Goal: Use online tool/utility: Utilize a website feature to perform a specific function

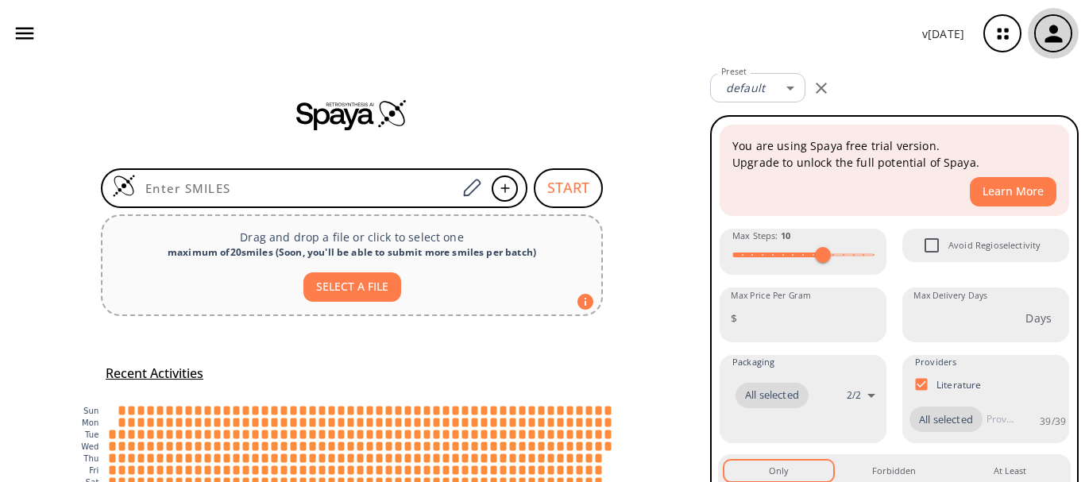
click at [1044, 44] on icon "button" at bounding box center [1053, 34] width 26 height 26
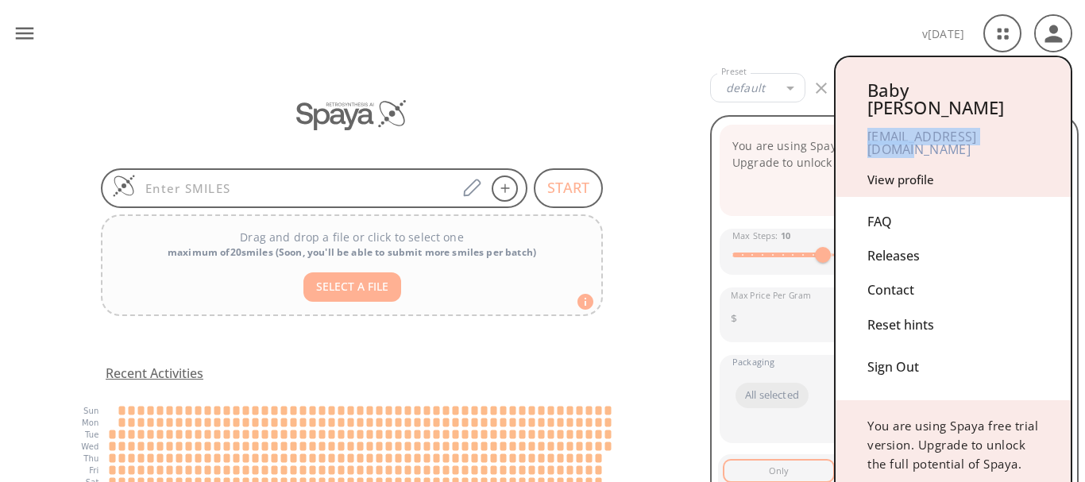
drag, startPoint x: 1031, startPoint y: 121, endPoint x: 868, endPoint y: 119, distance: 162.8
click at [868, 119] on div "[EMAIL_ADDRESS][DOMAIN_NAME]" at bounding box center [953, 143] width 172 height 54
copy div "[EMAIL_ADDRESS][DOMAIN_NAME]"
click at [783, 3] on div at bounding box center [542, 241] width 1085 height 482
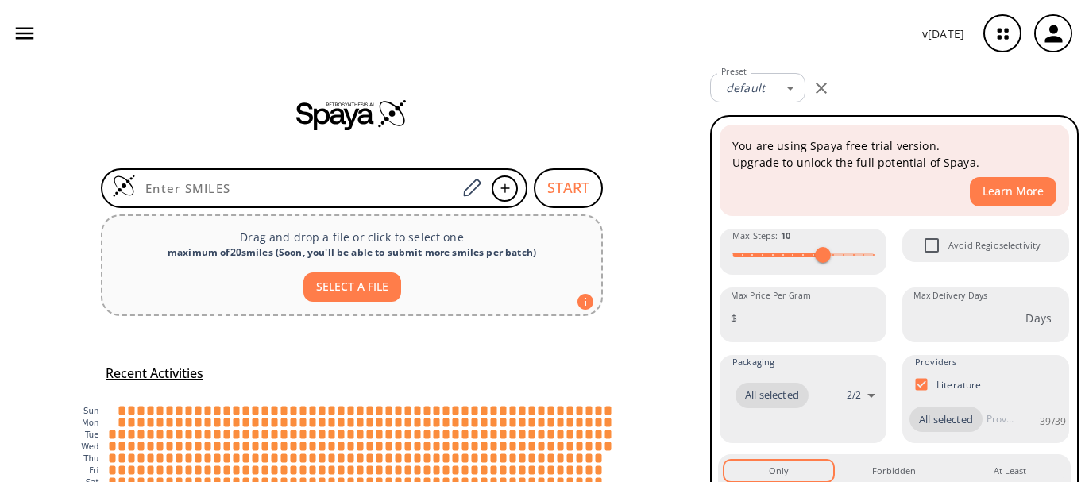
scroll to position [100, 0]
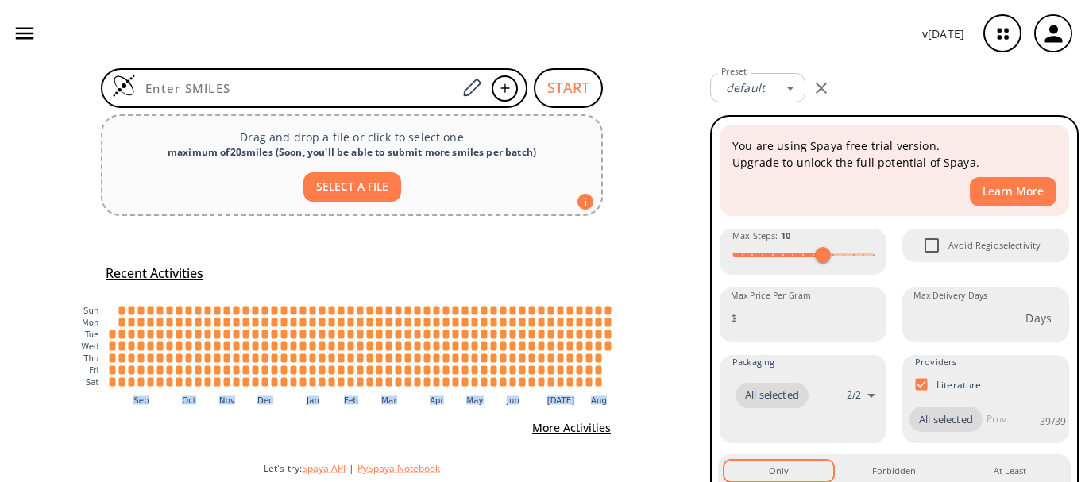
drag, startPoint x: 608, startPoint y: 358, endPoint x: 129, endPoint y: 393, distance: 481.0
click at [125, 392] on icon ":where(.plot-d6a7b5) { --plot-background: white; display: block; height: auto; …" at bounding box center [352, 350] width 556 height 127
click at [299, 399] on icon ":where(.plot-d6a7b5) { --plot-background: white; display: block; height: auto; …" at bounding box center [352, 350] width 556 height 127
click at [307, 396] on text "Jan" at bounding box center [313, 399] width 14 height 9
click at [334, 395] on icon ":where(.plot-d6a7b5) { --plot-background: white; display: block; height: auto; …" at bounding box center [352, 350] width 556 height 127
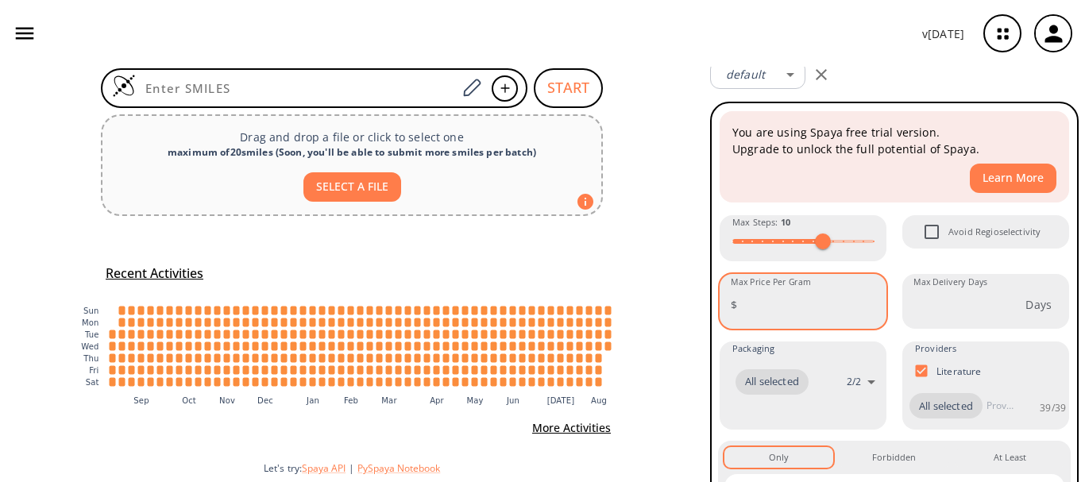
scroll to position [0, 0]
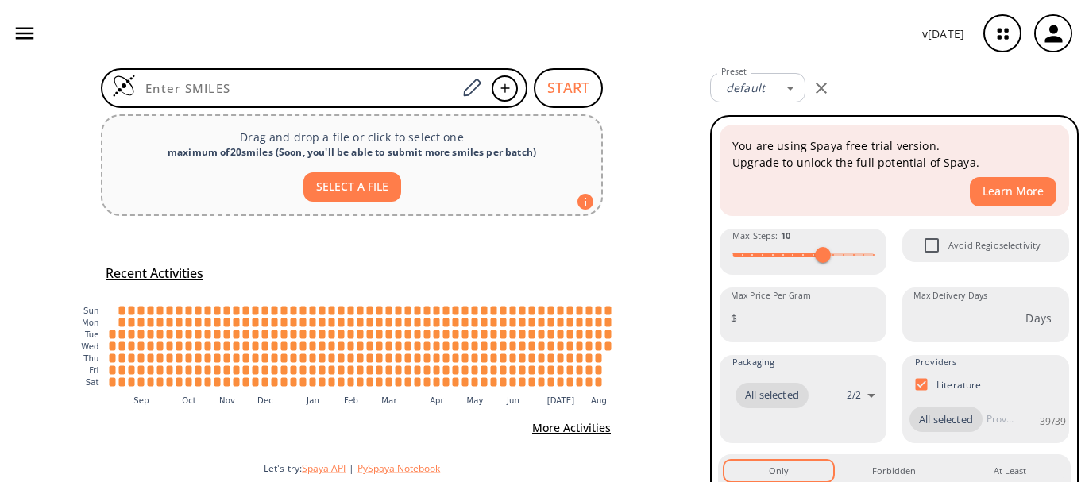
click at [581, 269] on div "Recent Activities :where(.plot-d6a7b5) { --plot-background: white; display: blo…" at bounding box center [352, 351] width 556 height 183
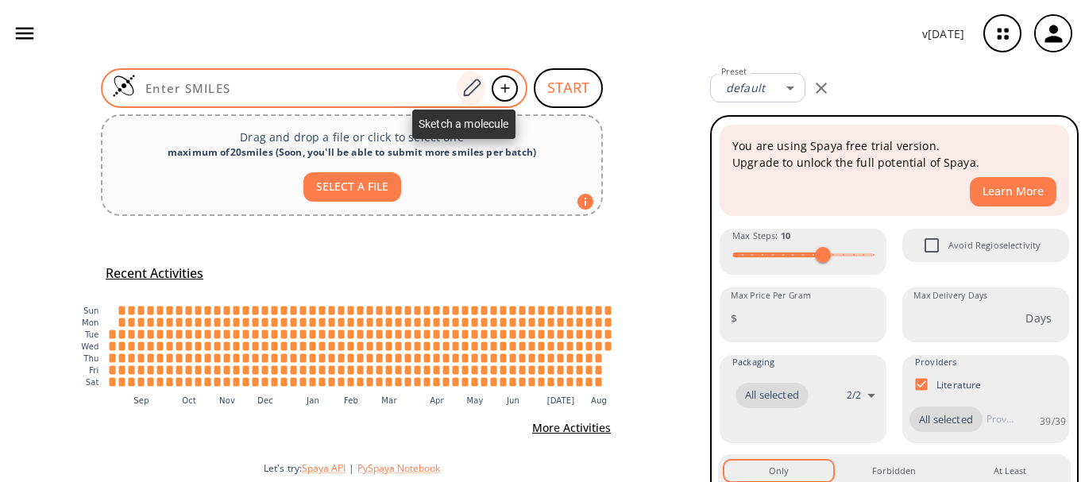
click at [469, 89] on icon at bounding box center [471, 87] width 17 height 17
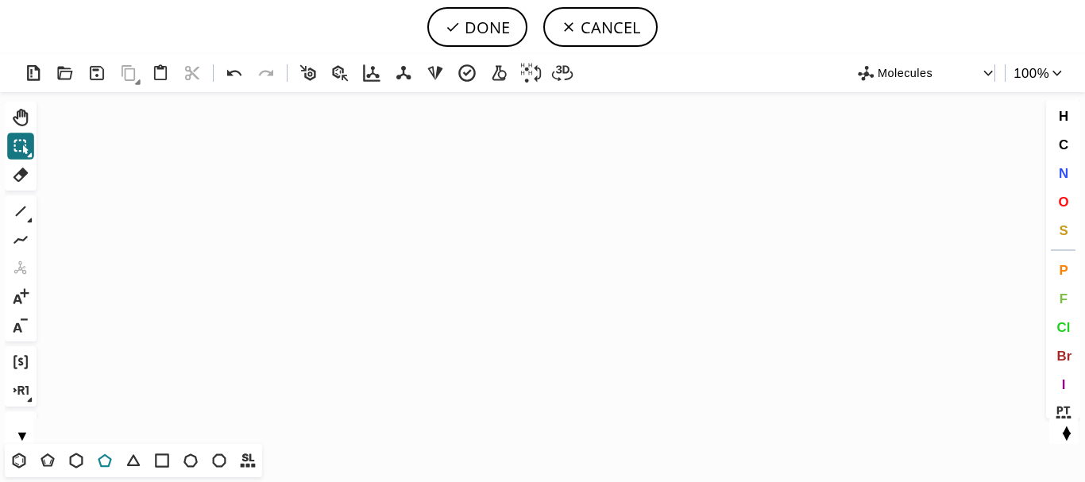
click at [109, 462] on icon at bounding box center [105, 460] width 21 height 21
click at [454, 261] on icon "Created with [PERSON_NAME] 2.3.0" at bounding box center [542, 268] width 999 height 352
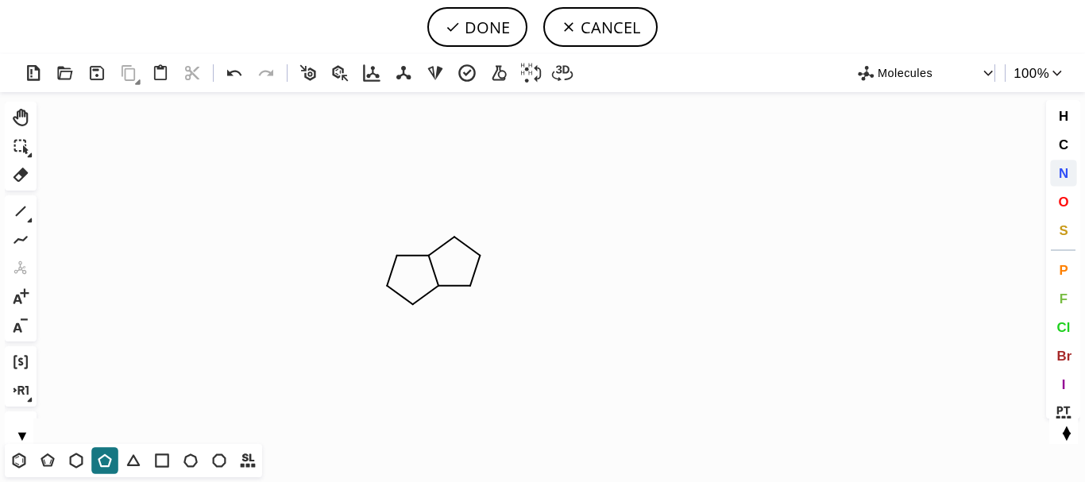
click at [1067, 176] on span "N" at bounding box center [1063, 172] width 10 height 15
click at [456, 239] on tspan "N" at bounding box center [456, 239] width 8 height 12
click at [1068, 202] on span "O" at bounding box center [1063, 201] width 10 height 15
click at [468, 281] on tspan "O" at bounding box center [468, 282] width 8 height 12
drag, startPoint x: 21, startPoint y: 177, endPoint x: 286, endPoint y: 256, distance: 275.9
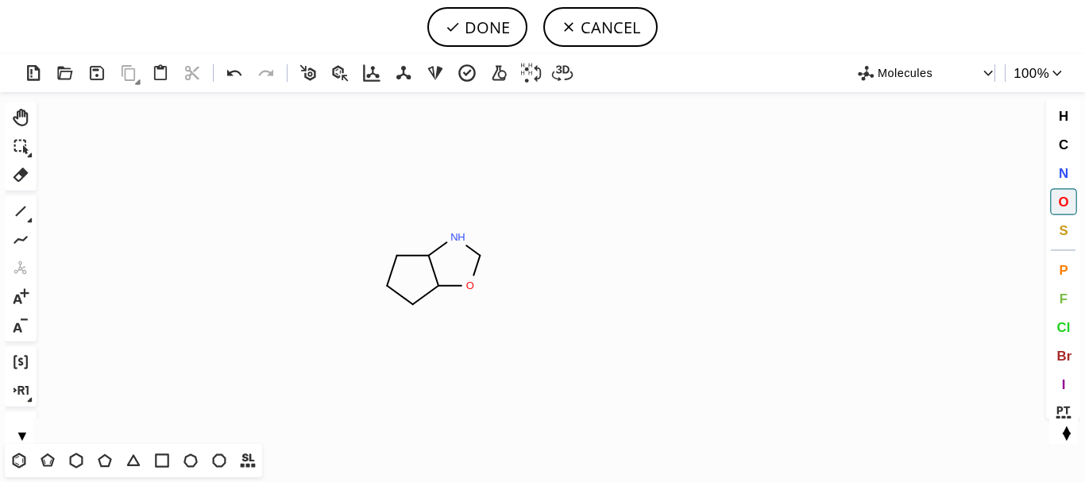
click at [25, 179] on icon at bounding box center [20, 174] width 21 height 21
drag, startPoint x: 384, startPoint y: 270, endPoint x: 396, endPoint y: 267, distance: 12.3
click at [385, 270] on icon at bounding box center [392, 270] width 25 height 41
click at [410, 253] on icon at bounding box center [417, 255] width 33 height 17
click at [392, 291] on rect at bounding box center [380, 286] width 30 height 21
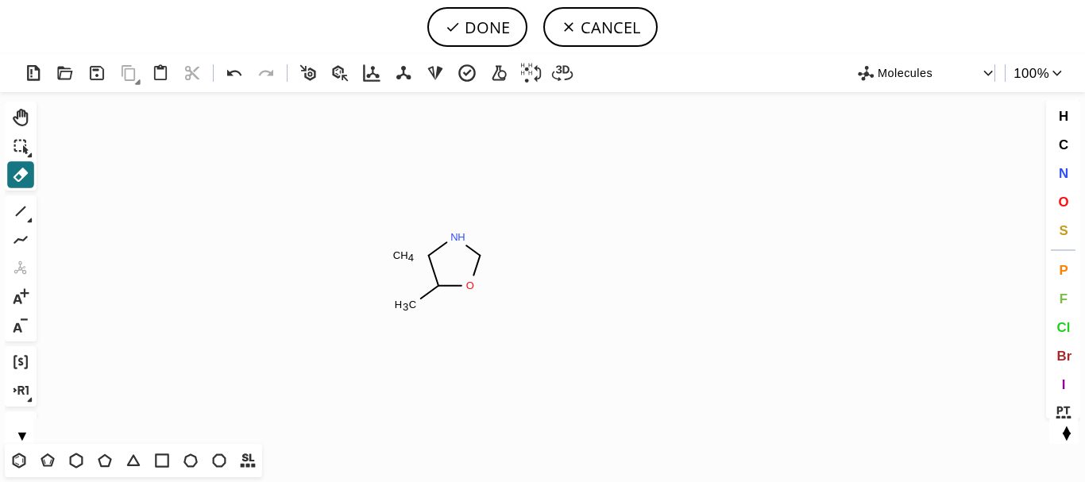
click at [406, 244] on icon "Created with [PERSON_NAME] 2.3.0 C H 4 C H 3 N H O O" at bounding box center [542, 268] width 999 height 352
drag, startPoint x: 408, startPoint y: 256, endPoint x: 405, endPoint y: 274, distance: 18.5
click at [408, 256] on tspan "4" at bounding box center [411, 258] width 6 height 12
click at [26, 213] on icon at bounding box center [20, 211] width 21 height 21
click at [1064, 198] on span "O" at bounding box center [1063, 201] width 10 height 15
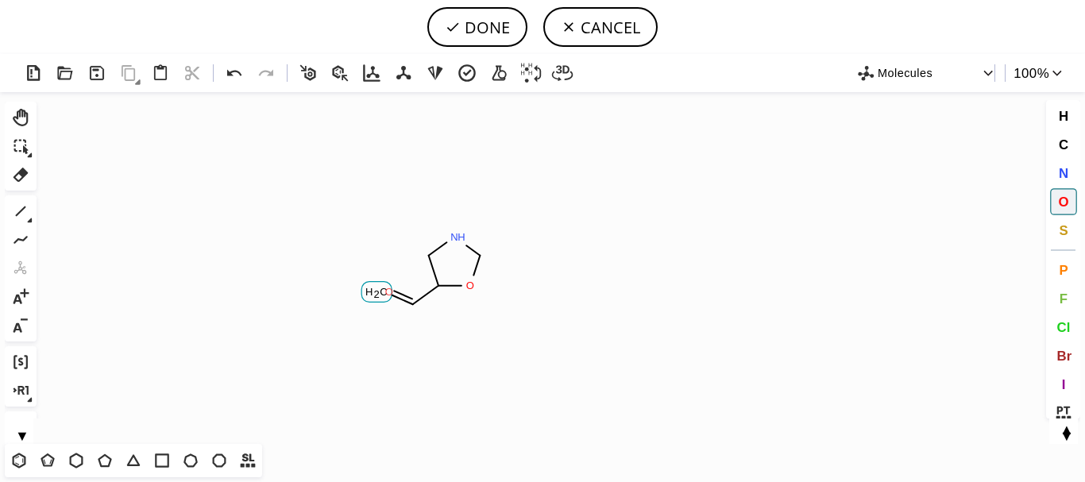
click at [389, 291] on tspan "O" at bounding box center [389, 292] width 8 height 12
click at [13, 212] on icon at bounding box center [20, 211] width 21 height 21
drag, startPoint x: 1067, startPoint y: 350, endPoint x: 303, endPoint y: 278, distance: 767.4
click at [1060, 349] on span "Br" at bounding box center [1063, 355] width 15 height 15
click at [519, 249] on tspan "Br" at bounding box center [519, 249] width 11 height 12
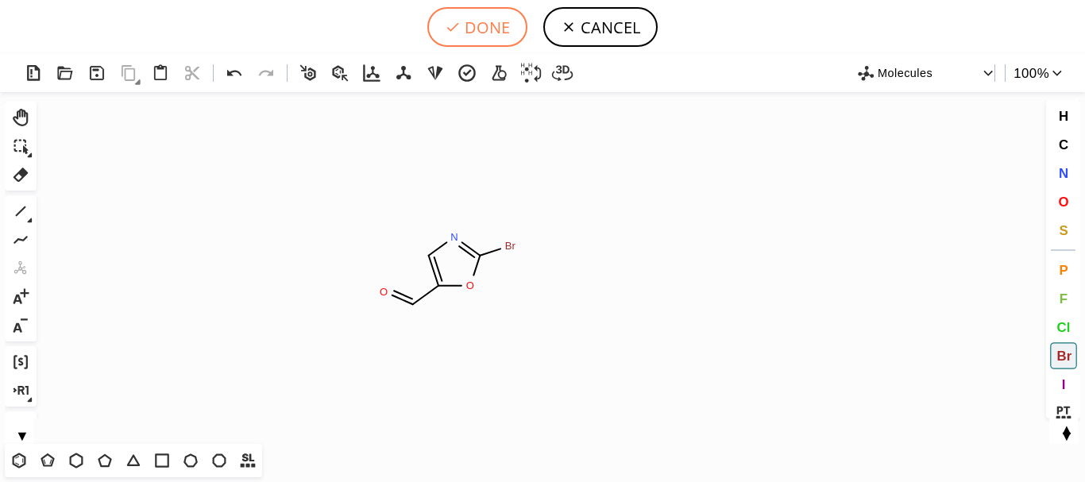
click at [490, 28] on button "DONE" at bounding box center [477, 27] width 100 height 40
type input "N1=C(Br)OC(C=O)=C1"
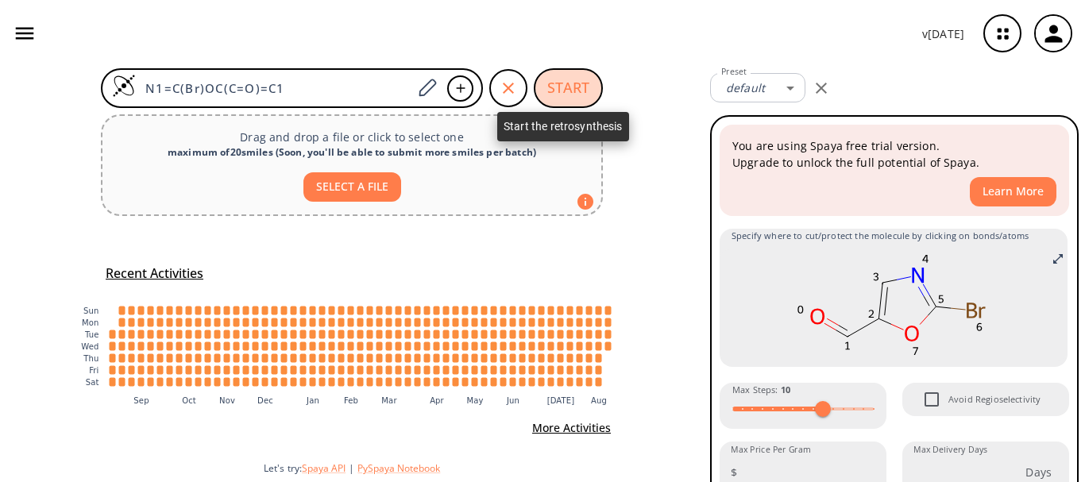
click at [548, 83] on button "START" at bounding box center [568, 88] width 69 height 40
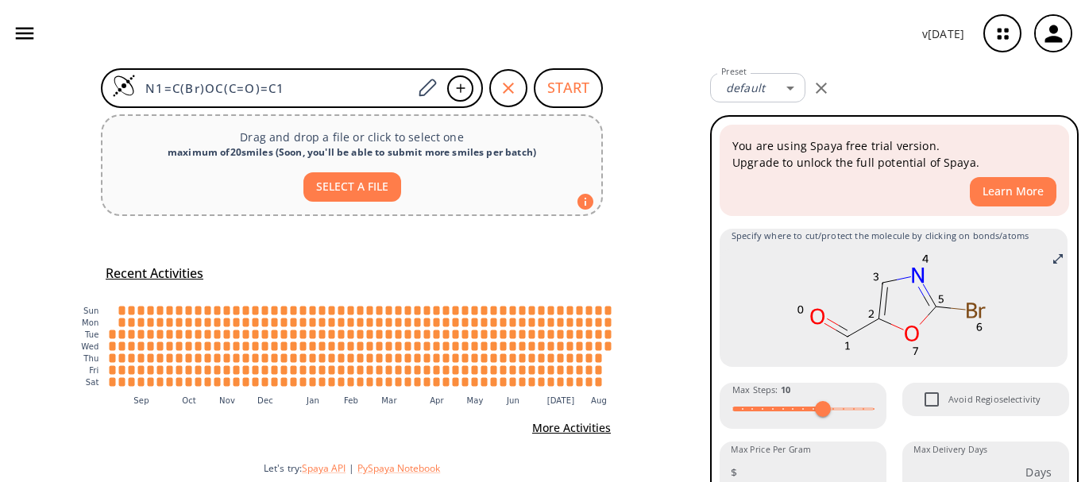
scroll to position [74, 0]
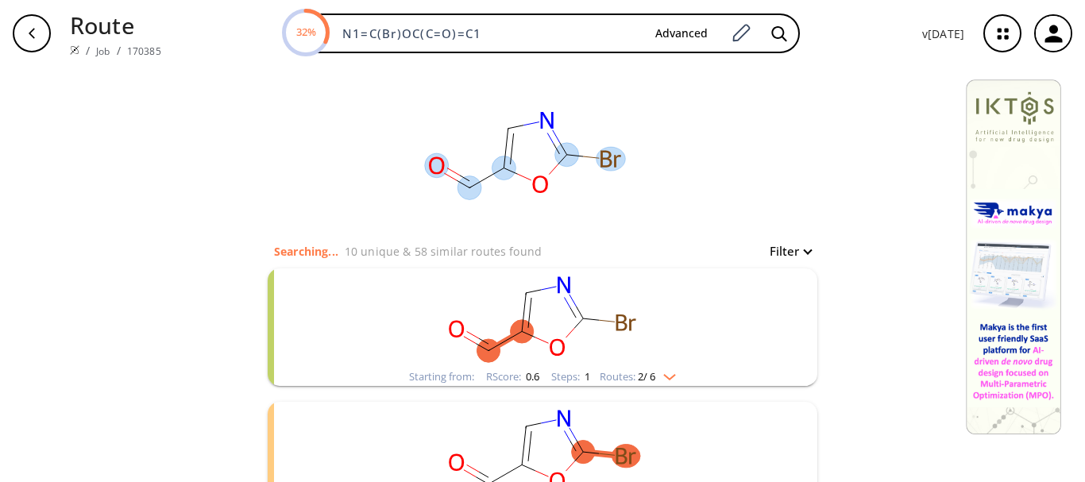
drag, startPoint x: 387, startPoint y: 98, endPoint x: 588, endPoint y: 182, distance: 217.5
click at [577, 187] on rect at bounding box center [525, 154] width 318 height 175
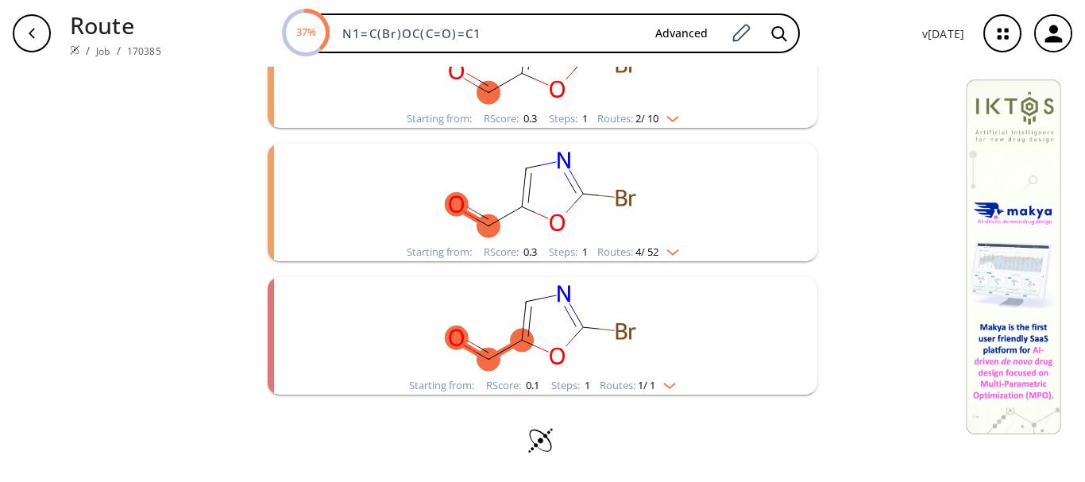
scroll to position [128, 0]
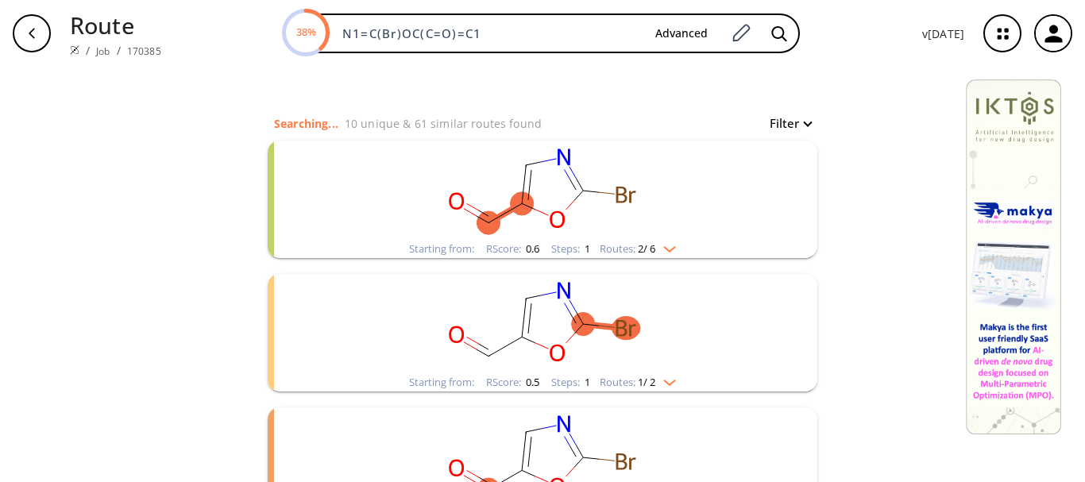
click at [655, 254] on div "Starting from: RScore : 0.6 Steps : 1 Routes: 2 / 6" at bounding box center [542, 249] width 291 height 18
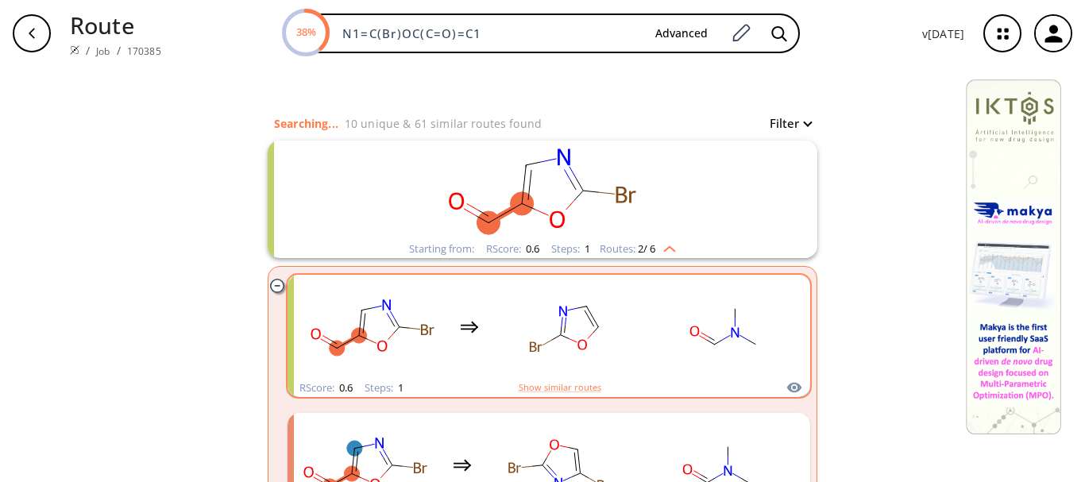
click at [370, 334] on rect "clusters" at bounding box center [372, 326] width 143 height 99
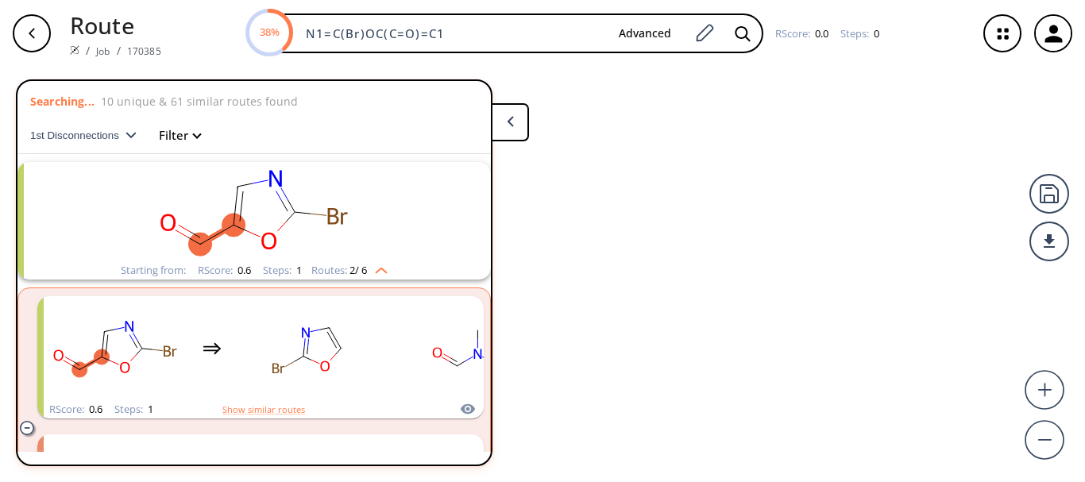
scroll to position [36, 0]
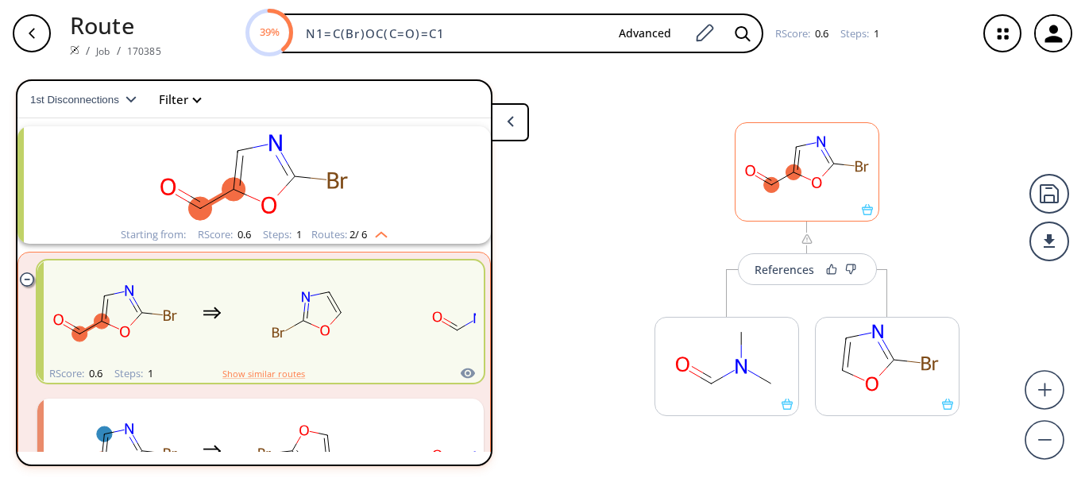
click at [862, 210] on icon at bounding box center [867, 209] width 11 height 11
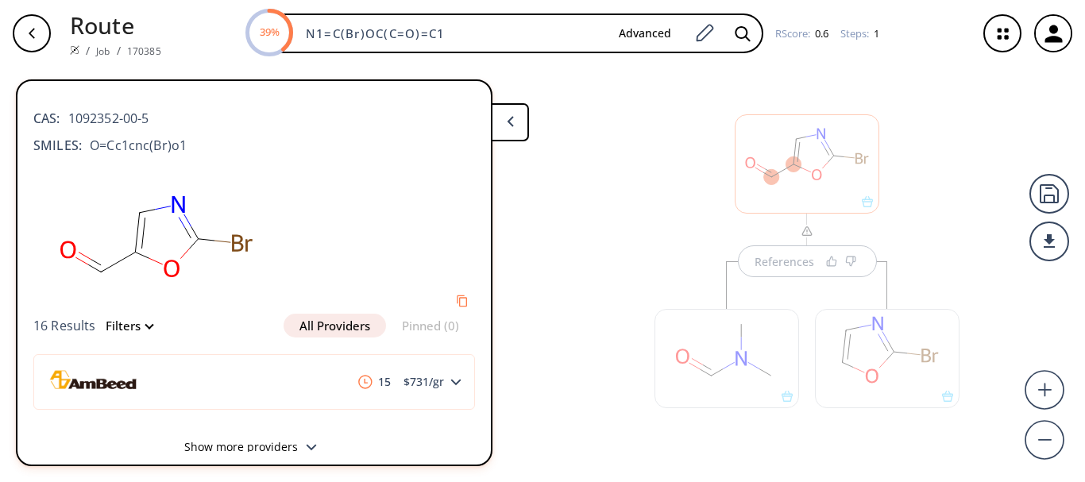
scroll to position [16, 0]
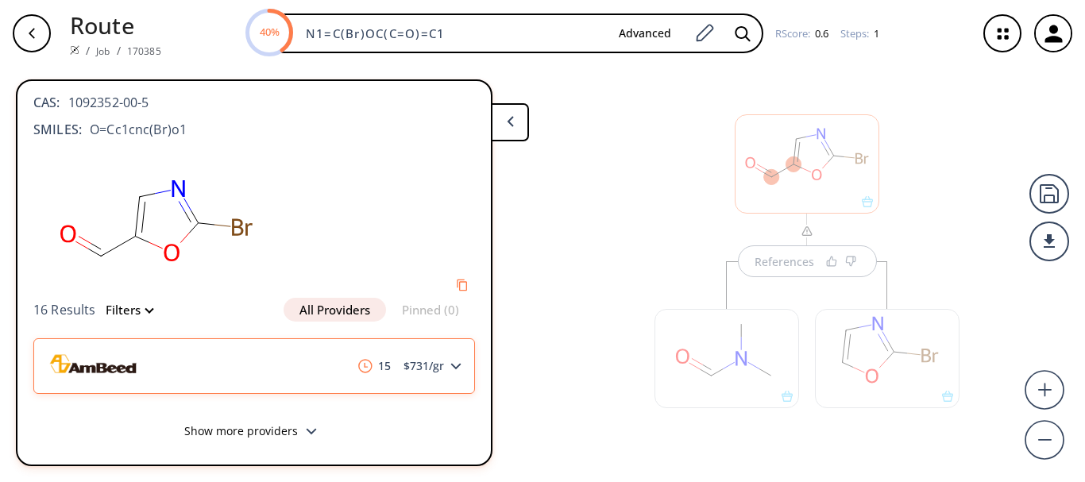
click at [451, 369] on icon at bounding box center [455, 366] width 11 height 7
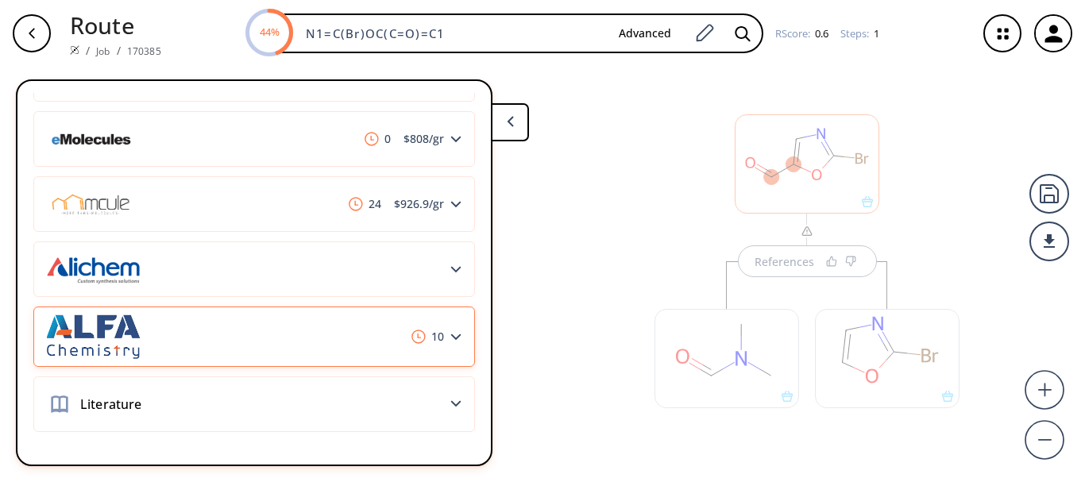
scroll to position [0, 0]
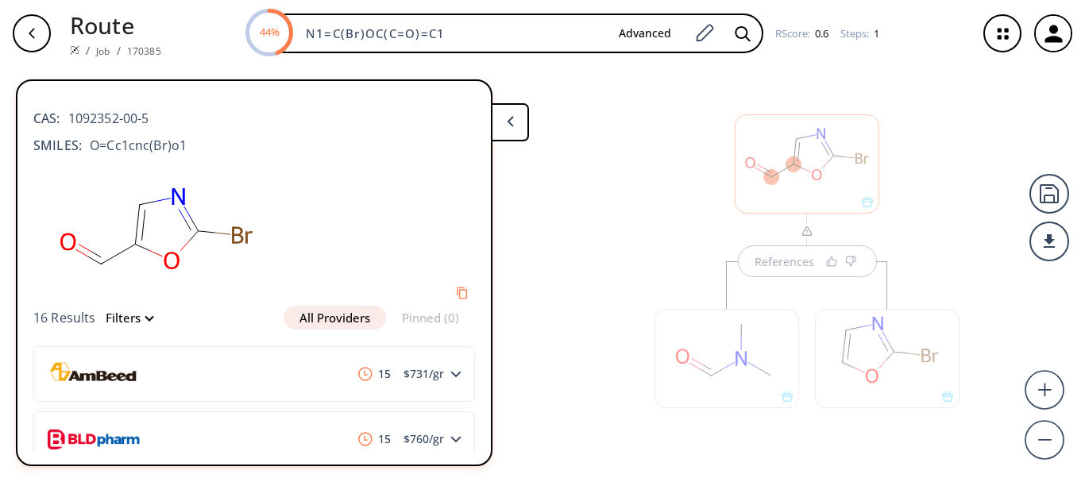
click at [507, 128] on button at bounding box center [510, 122] width 38 height 38
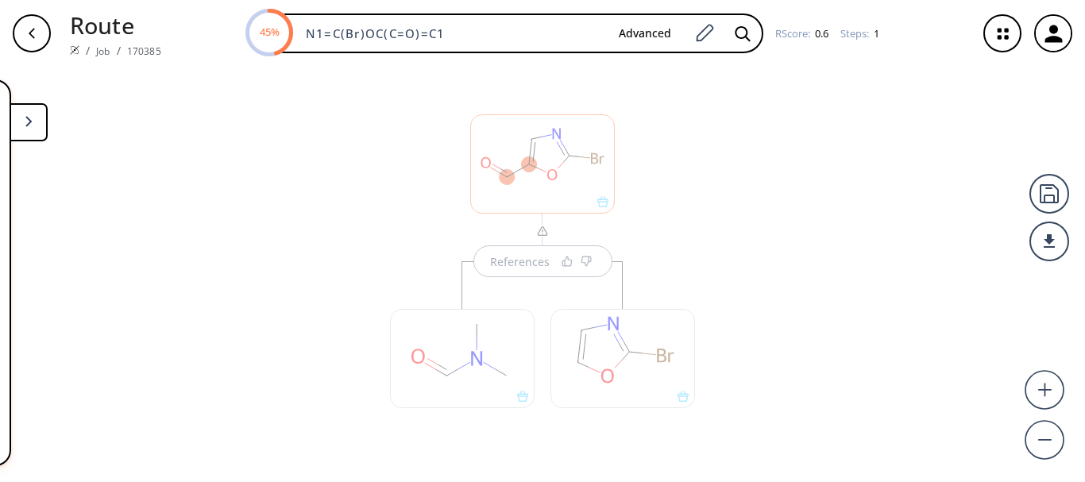
click at [233, 199] on div "References" at bounding box center [542, 268] width 1085 height 403
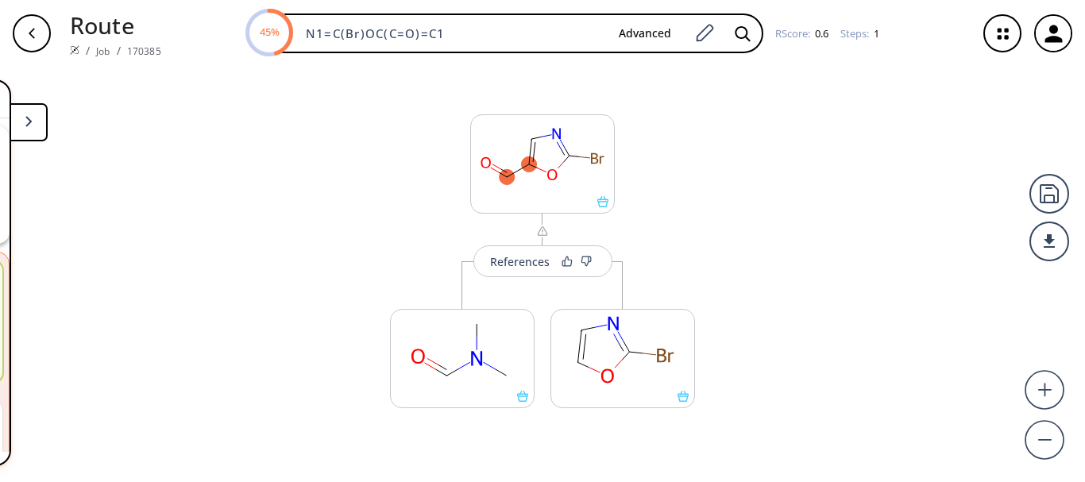
scroll to position [10, 0]
click at [38, 48] on div "button" at bounding box center [32, 33] width 38 height 38
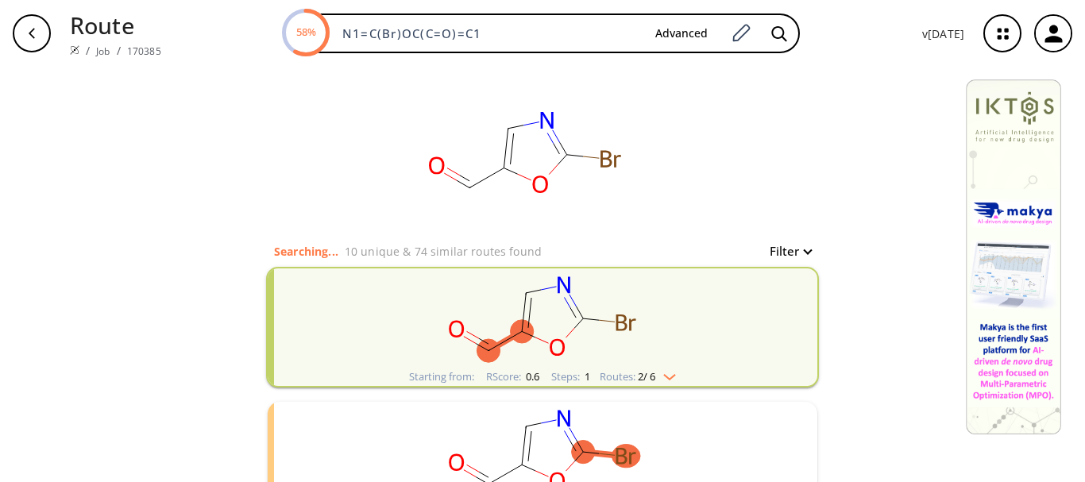
click at [765, 105] on div "clear" at bounding box center [543, 154] width 550 height 175
click at [725, 140] on div "clear" at bounding box center [543, 154] width 550 height 175
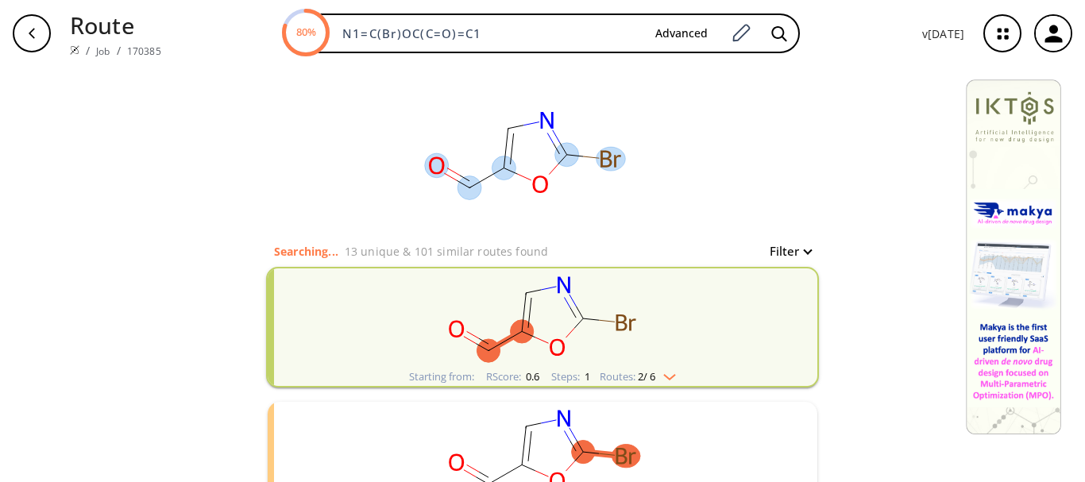
click at [743, 158] on div "clear" at bounding box center [543, 154] width 550 height 175
click at [802, 77] on div "clear" at bounding box center [543, 154] width 550 height 175
click at [604, 287] on rect "clusters" at bounding box center [542, 317] width 413 height 99
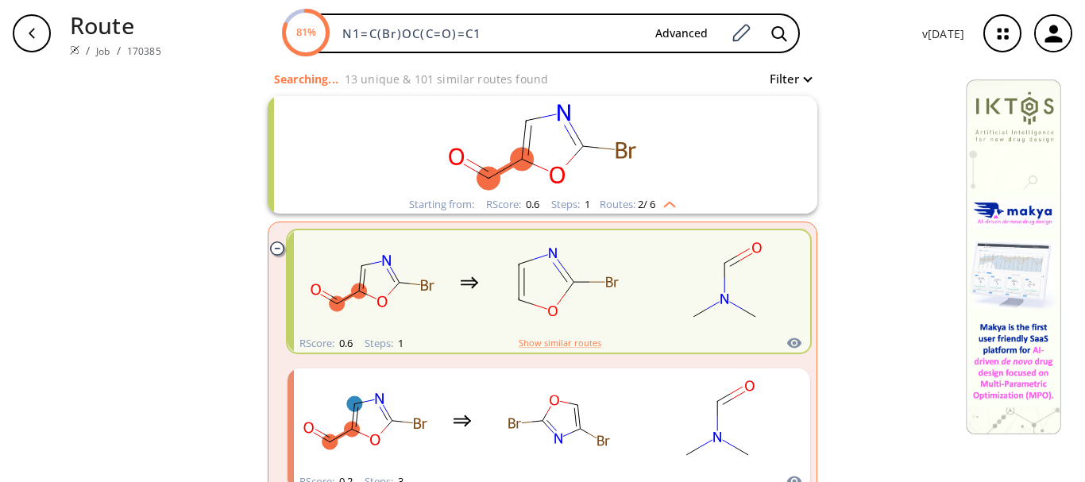
scroll to position [318, 0]
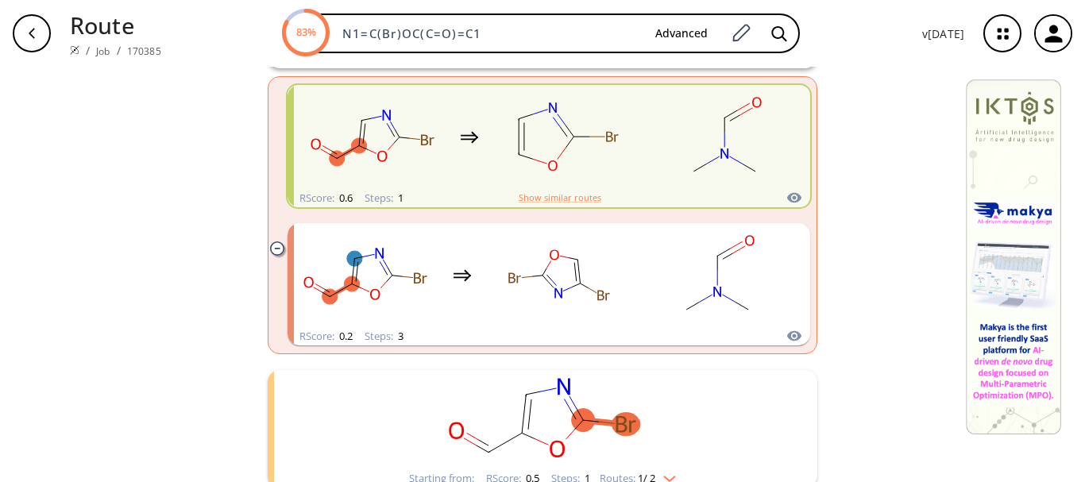
click at [453, 149] on div "clusters" at bounding box center [549, 137] width 496 height 104
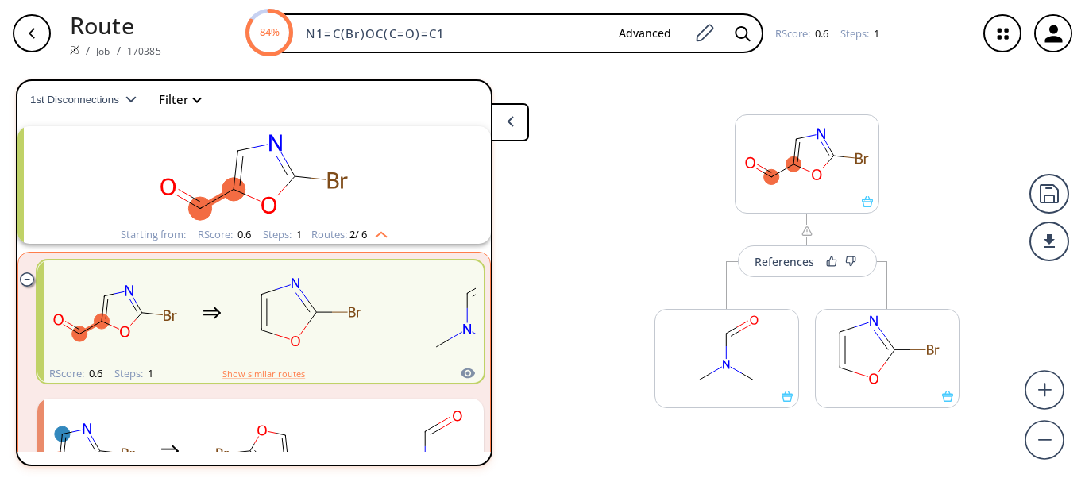
scroll to position [10, 0]
click at [965, 213] on div "References More routes from here More routes from here" at bounding box center [807, 266] width 337 height 405
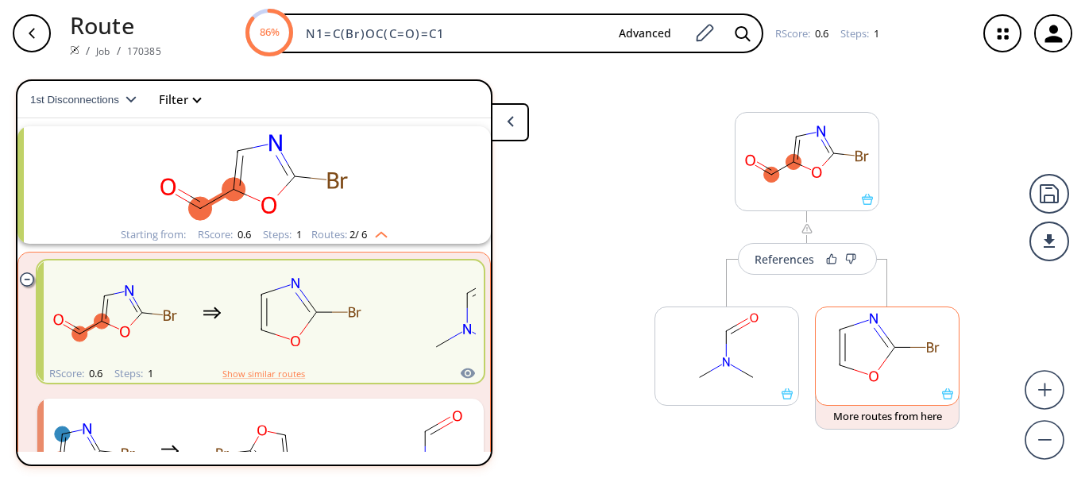
click at [942, 395] on icon at bounding box center [947, 393] width 11 height 11
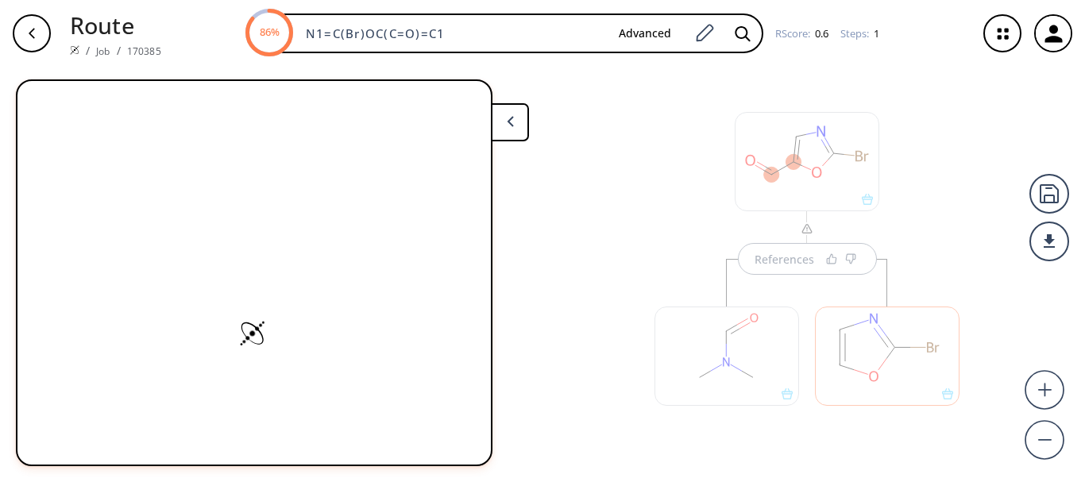
scroll to position [0, 0]
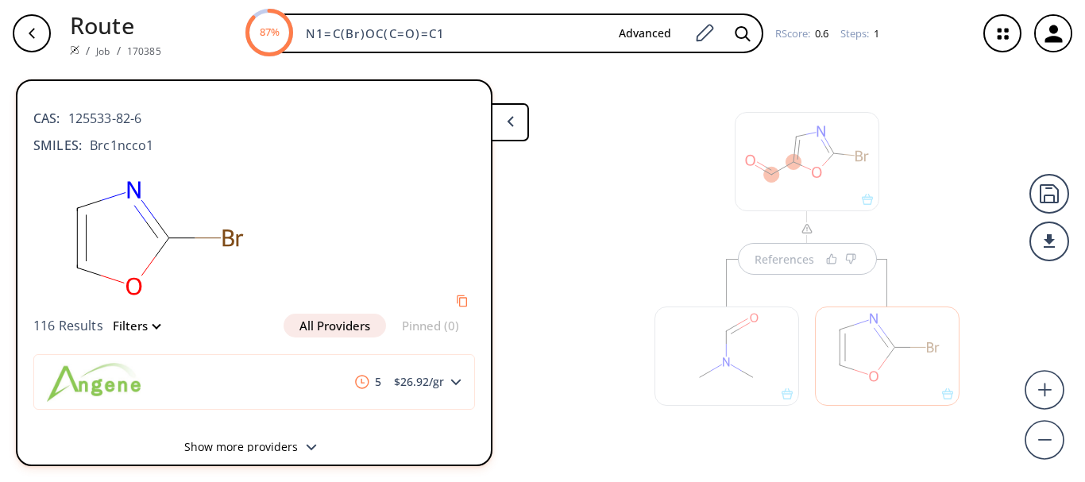
click at [771, 423] on div at bounding box center [726, 348] width 160 height 179
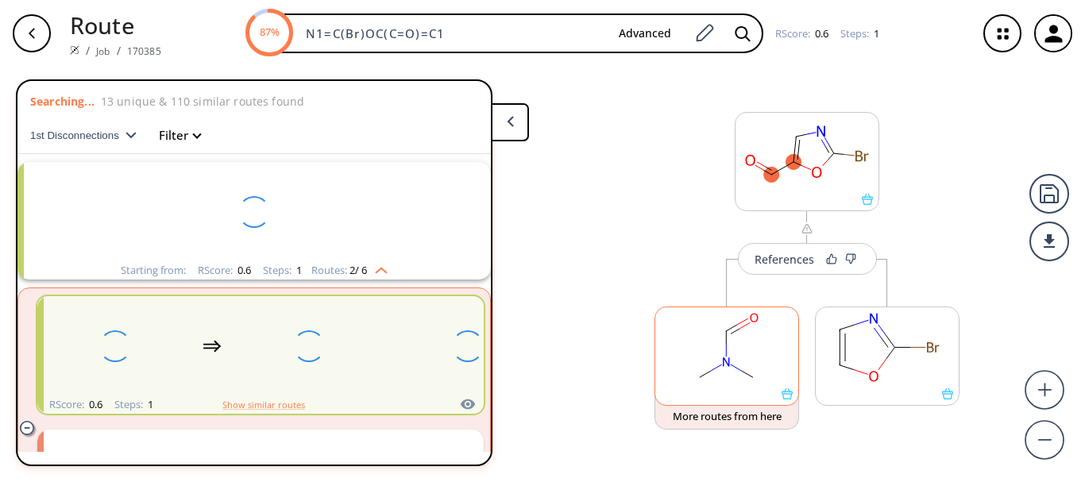
scroll to position [36, 0]
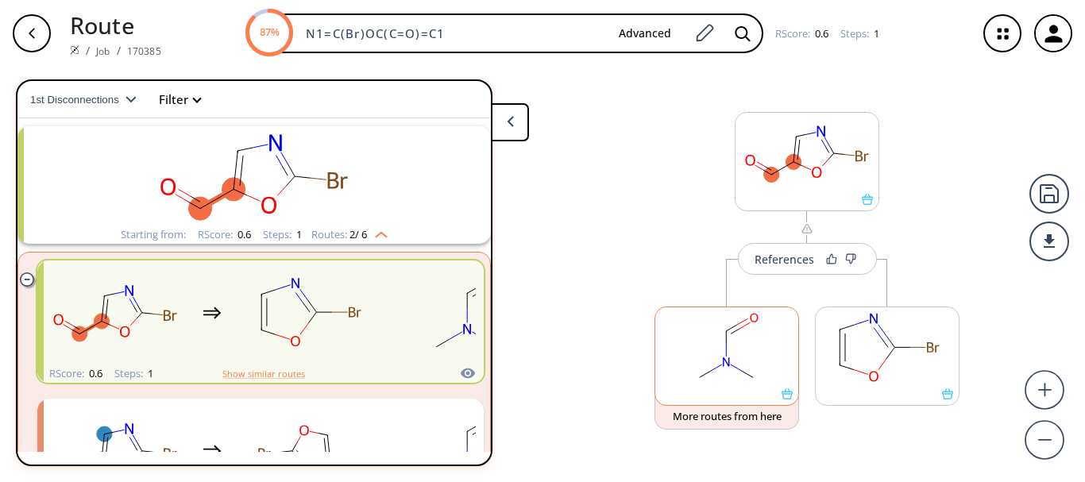
click at [781, 396] on icon at bounding box center [786, 393] width 11 height 11
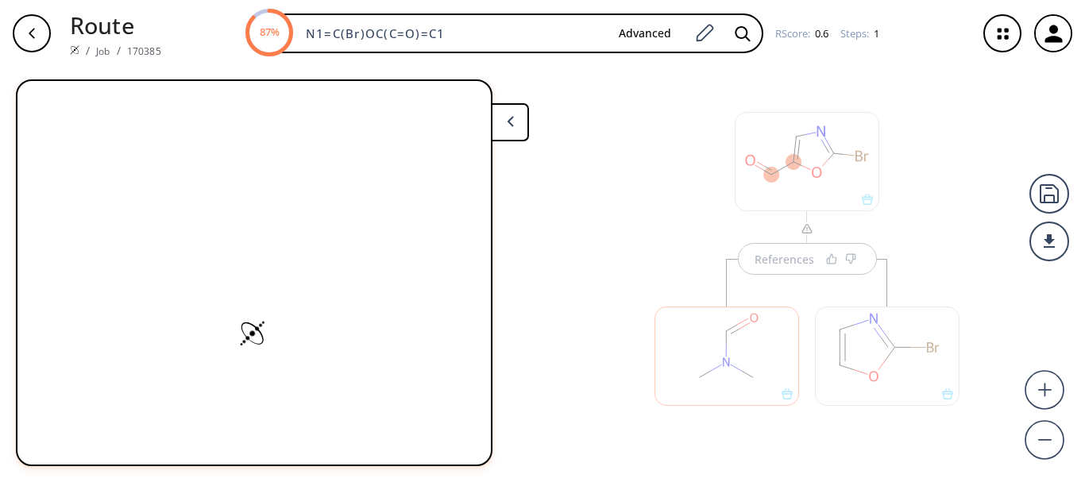
scroll to position [0, 0]
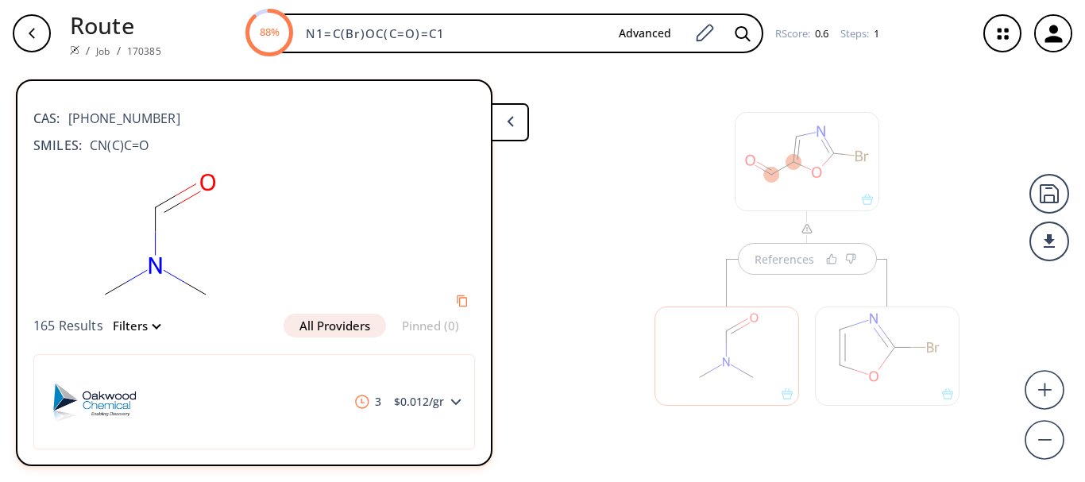
click at [807, 268] on div at bounding box center [887, 348] width 160 height 179
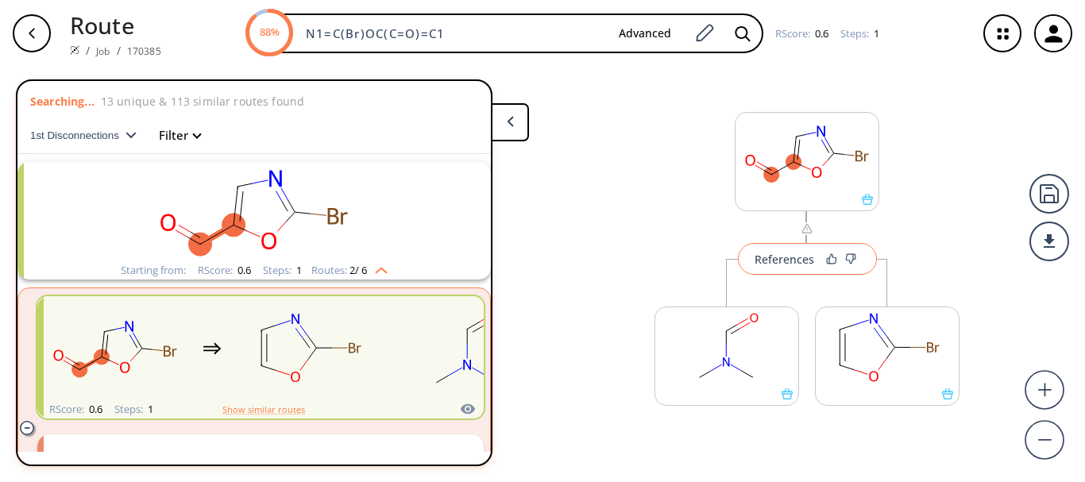
scroll to position [36, 0]
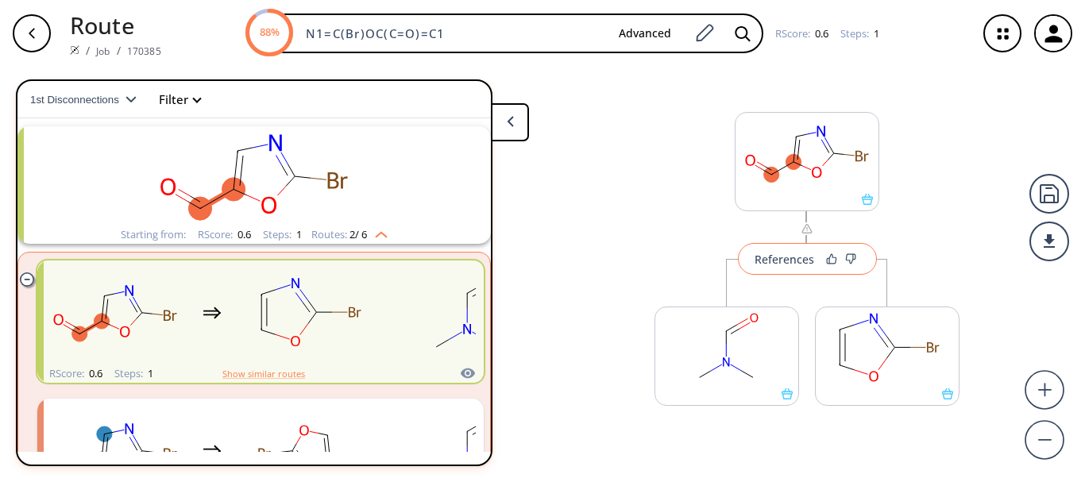
click at [798, 258] on div "References" at bounding box center [784, 259] width 60 height 10
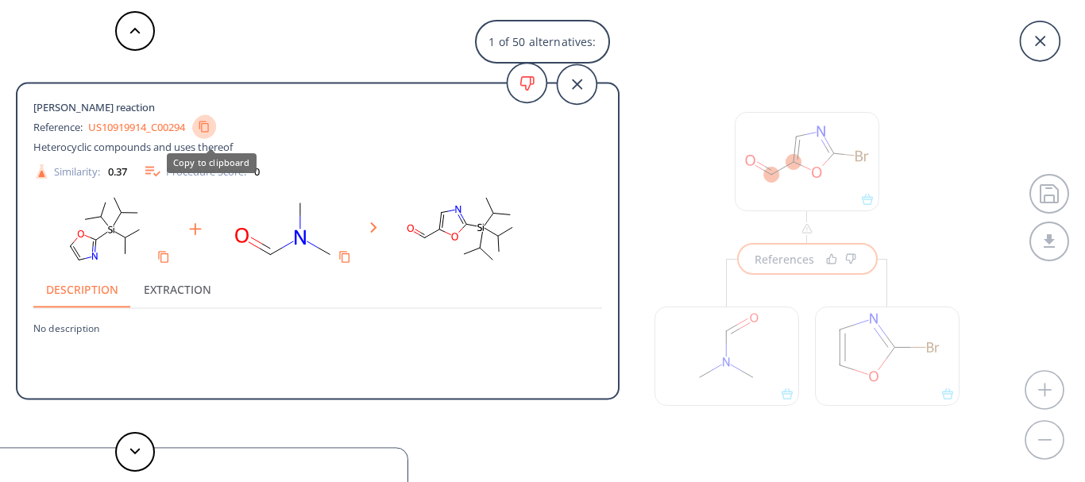
click at [208, 130] on icon "Copy to clipboard" at bounding box center [204, 127] width 12 height 12
drag, startPoint x: 89, startPoint y: 126, endPoint x: 189, endPoint y: 131, distance: 100.2
click at [189, 131] on div "Reference: US10919914_C00294" at bounding box center [288, 126] width 511 height 25
copy div "US10919914_C00294"
drag, startPoint x: 411, startPoint y: 161, endPoint x: 399, endPoint y: 153, distance: 14.3
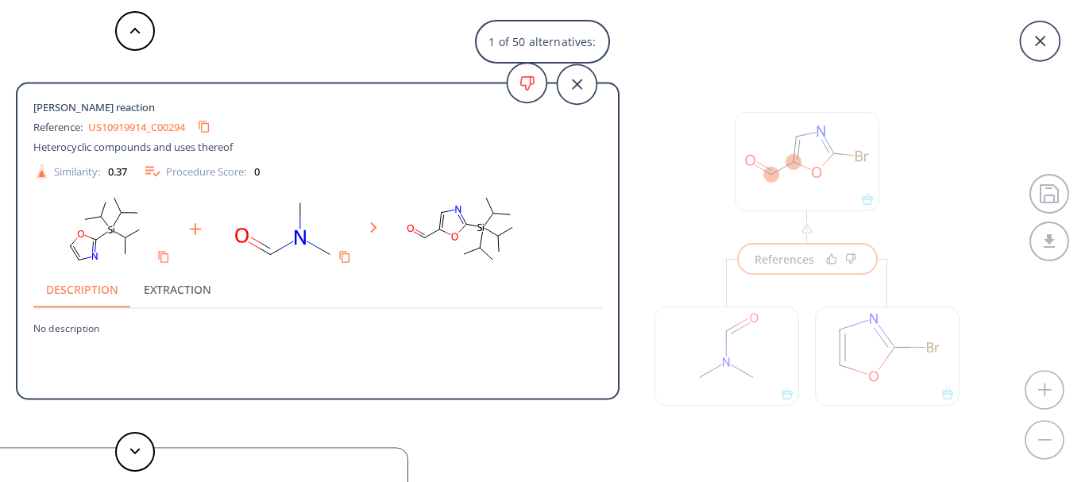
click at [409, 158] on div "[PERSON_NAME] reaction Reference: US10919914_C00294 Heterocyclic compounds and …" at bounding box center [317, 140] width 569 height 81
